Goal: Entertainment & Leisure: Browse casually

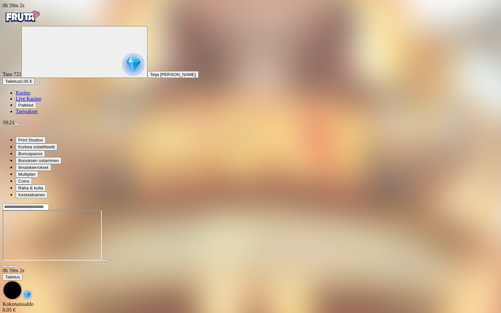
scroll to position [45, 0]
drag, startPoint x: 0, startPoint y: 0, endPoint x: 492, endPoint y: 4, distance: 492.1
click at [5, 267] on span "close icon" at bounding box center [5, 267] width 0 height 0
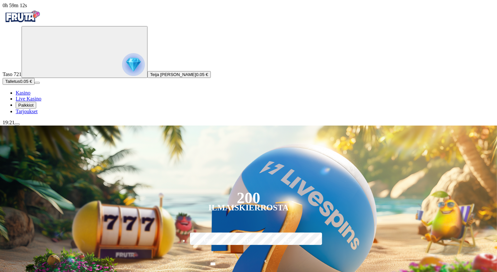
click at [122, 74] on img "Primary" at bounding box center [133, 64] width 23 height 23
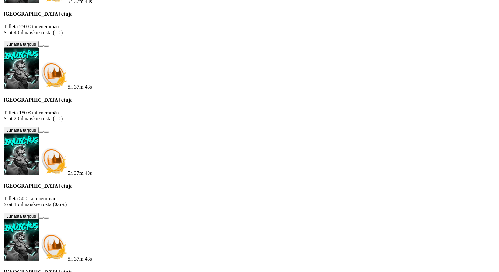
scroll to position [351, 0]
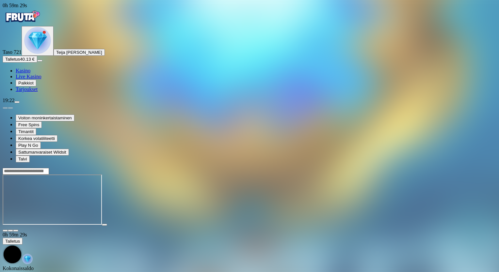
click at [16, 231] on span "fullscreen icon" at bounding box center [16, 231] width 0 height 0
